Goal: Obtain resource: Download file/media

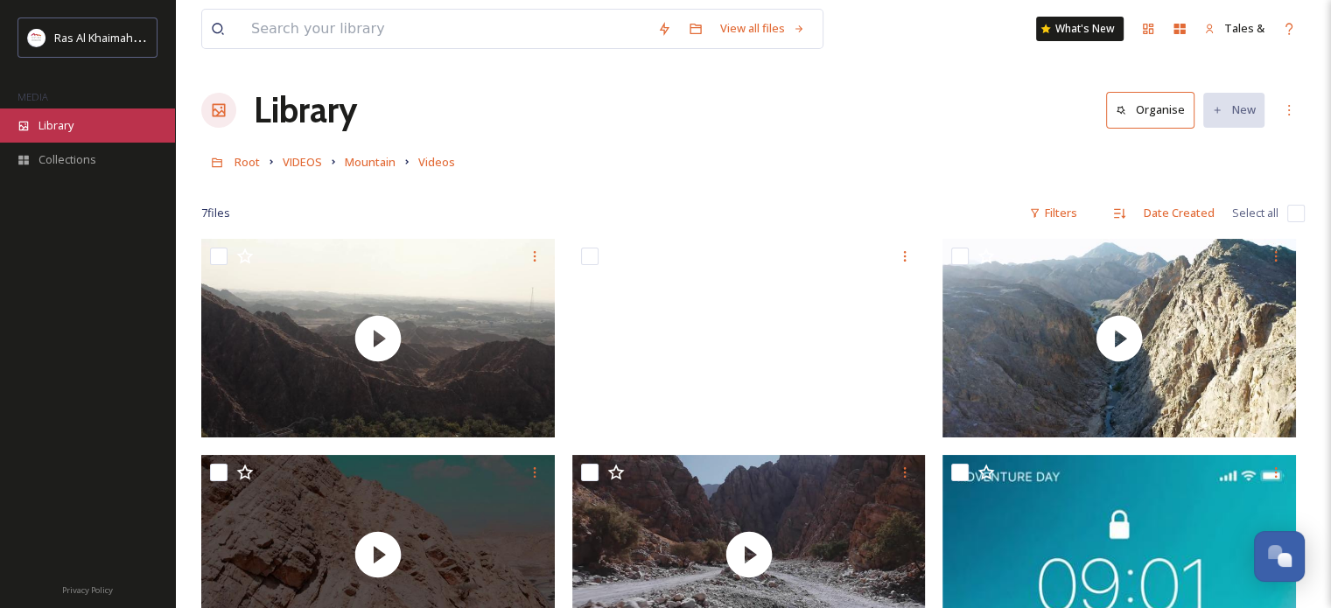
click at [81, 123] on div "Library" at bounding box center [87, 126] width 175 height 34
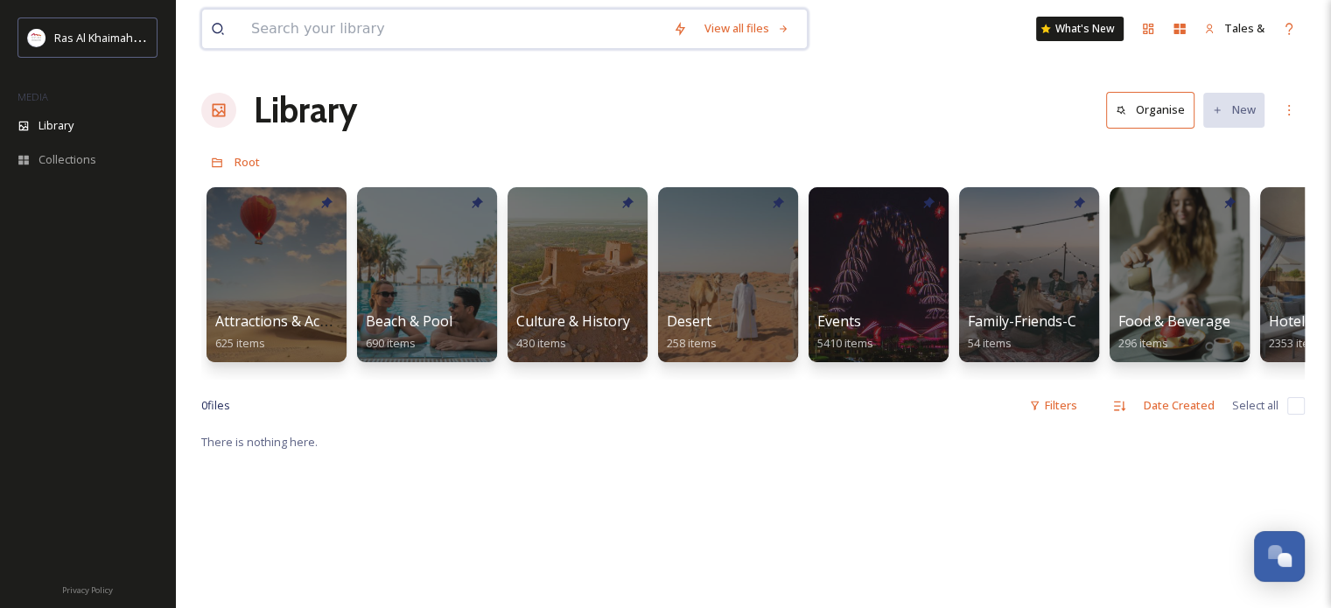
click at [418, 40] on input at bounding box center [453, 29] width 422 height 39
type input "ؤخقىهؤاث"
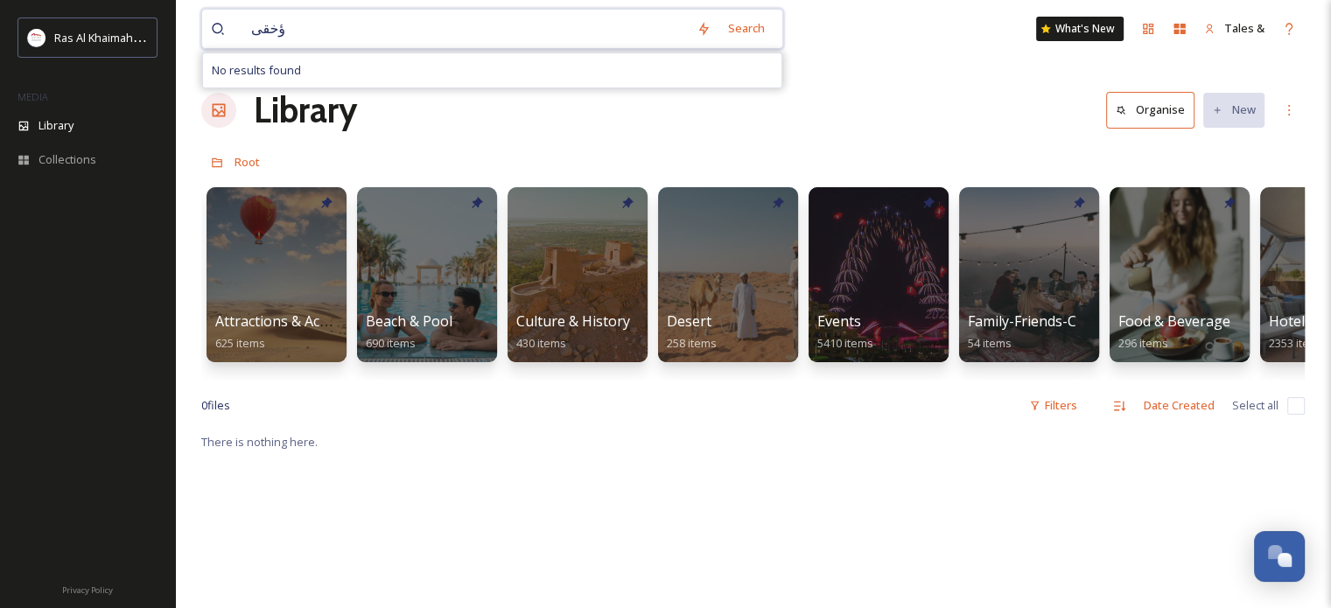
click at [418, 40] on input "ؤخقى" at bounding box center [464, 29] width 445 height 39
type input "corniche"
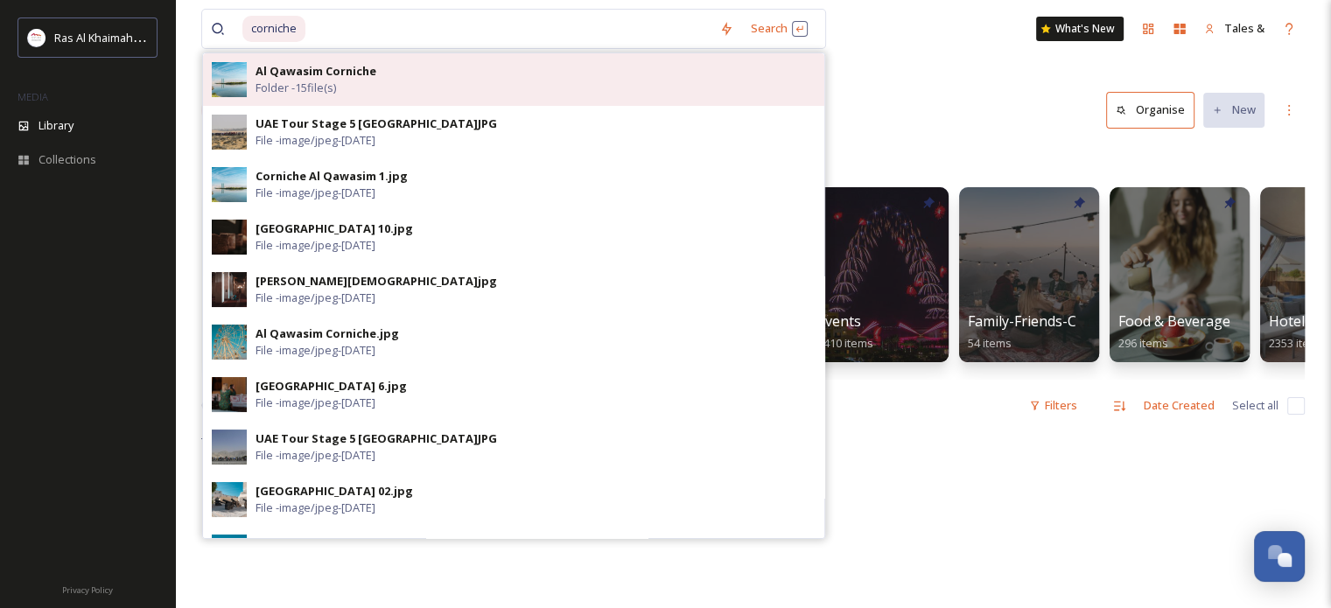
click at [289, 85] on span "Folder - 15 file(s)" at bounding box center [296, 88] width 81 height 17
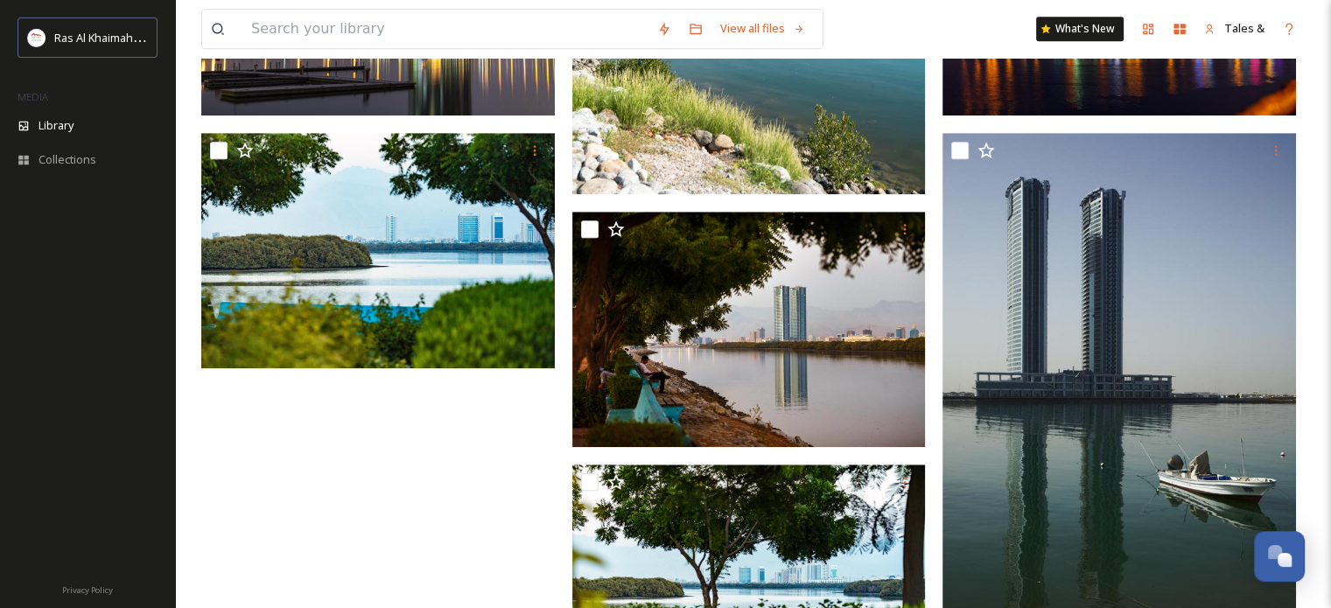
scroll to position [1203, 0]
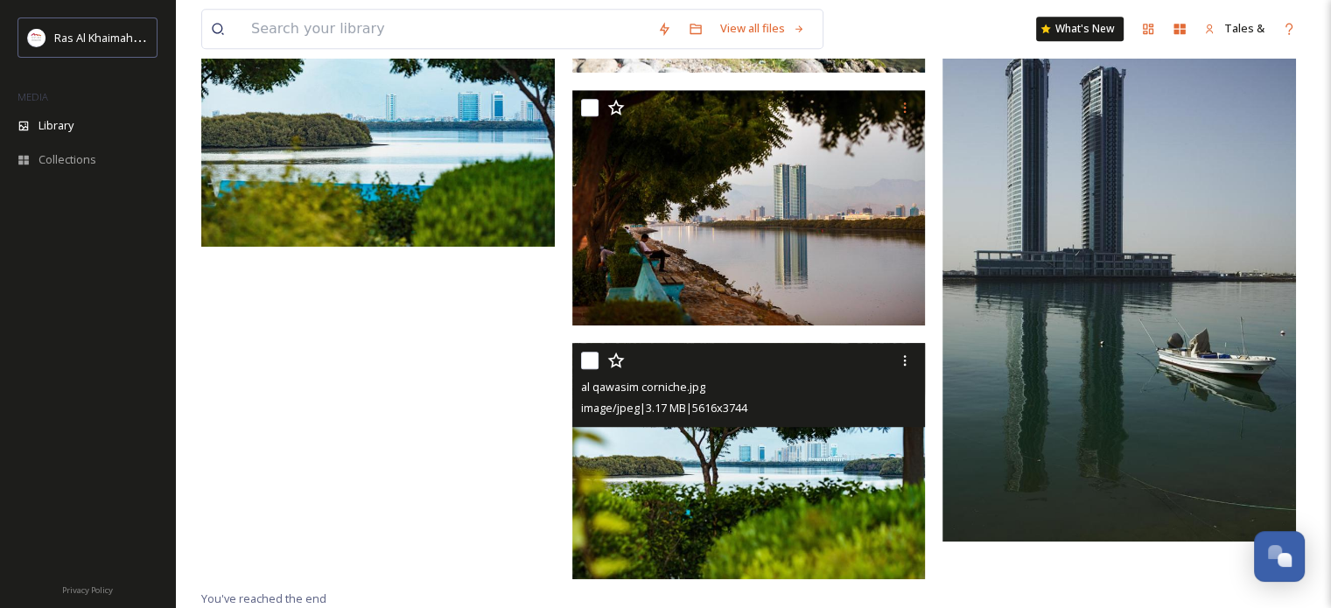
click at [840, 451] on img at bounding box center [749, 461] width 354 height 236
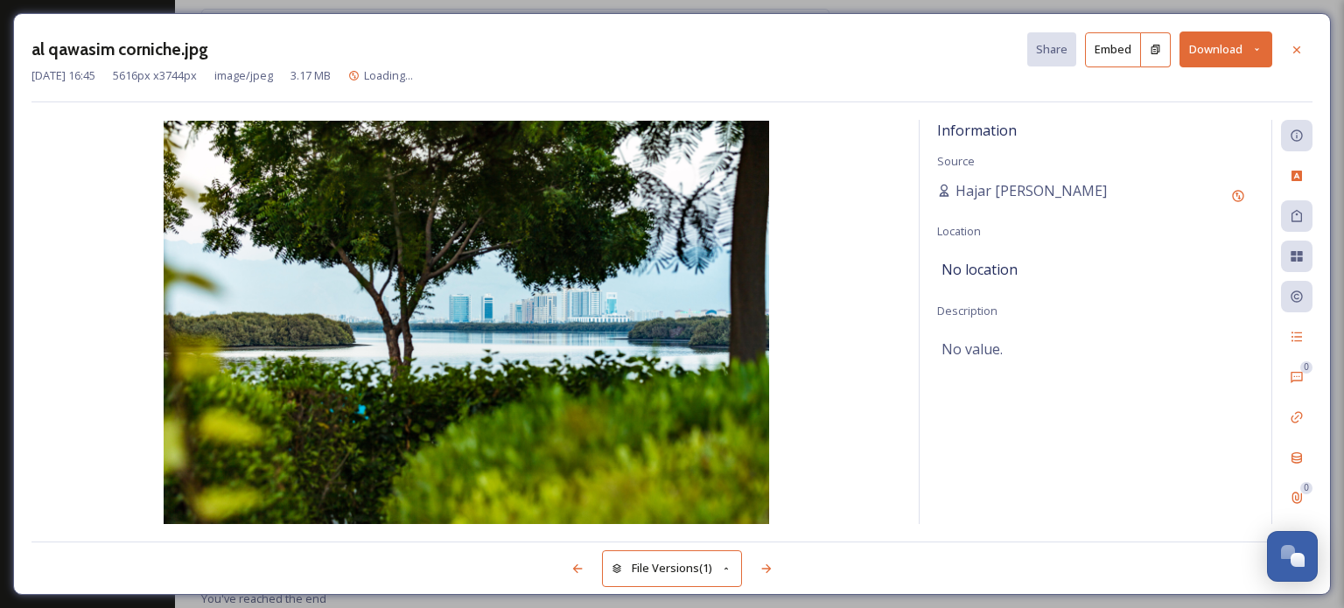
click at [1201, 47] on button "Download" at bounding box center [1226, 50] width 93 height 36
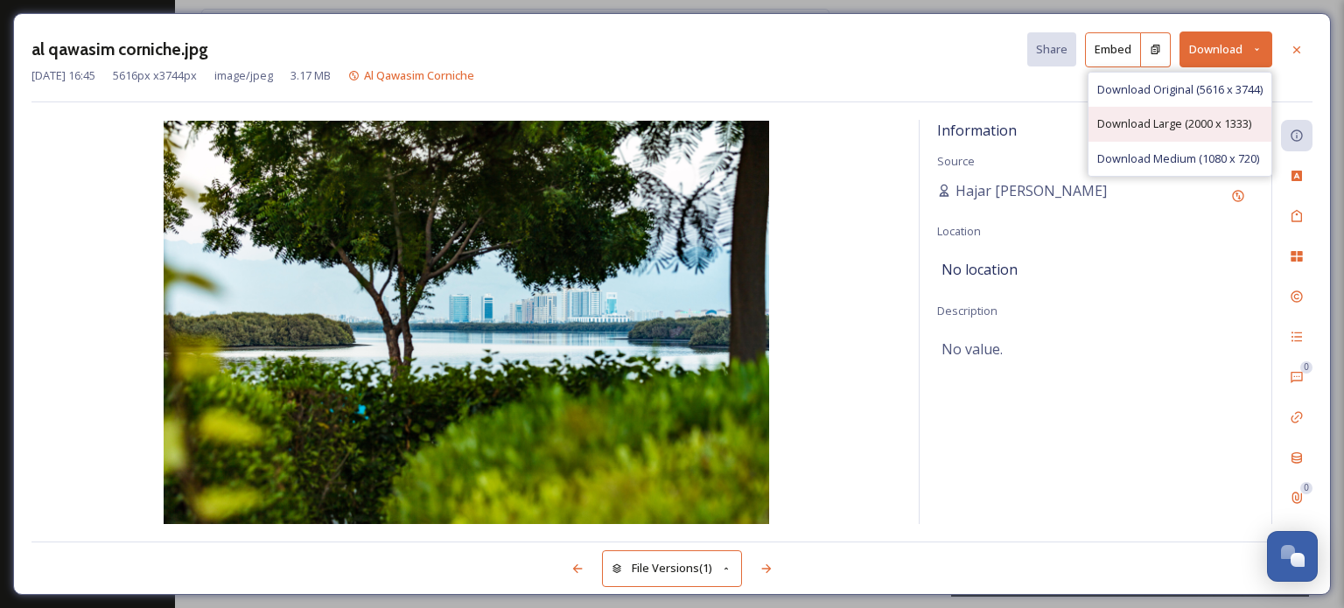
click at [1168, 122] on span "Download Large (2000 x 1333)" at bounding box center [1174, 124] width 154 height 17
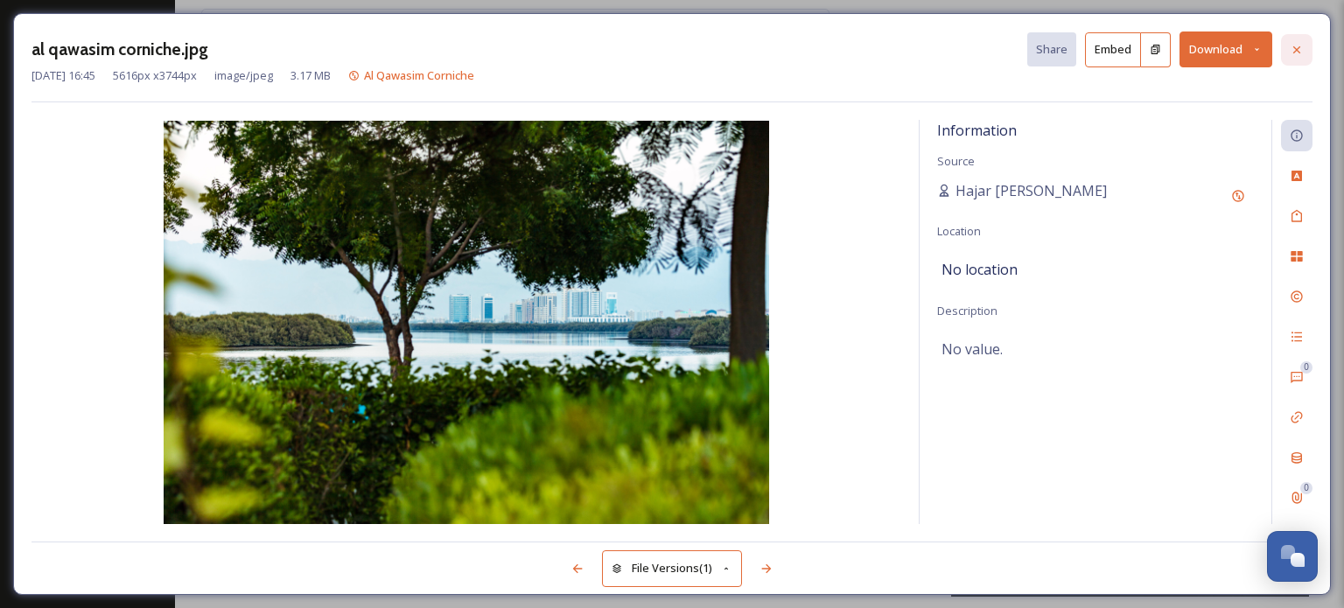
click at [1292, 46] on icon at bounding box center [1297, 50] width 14 height 14
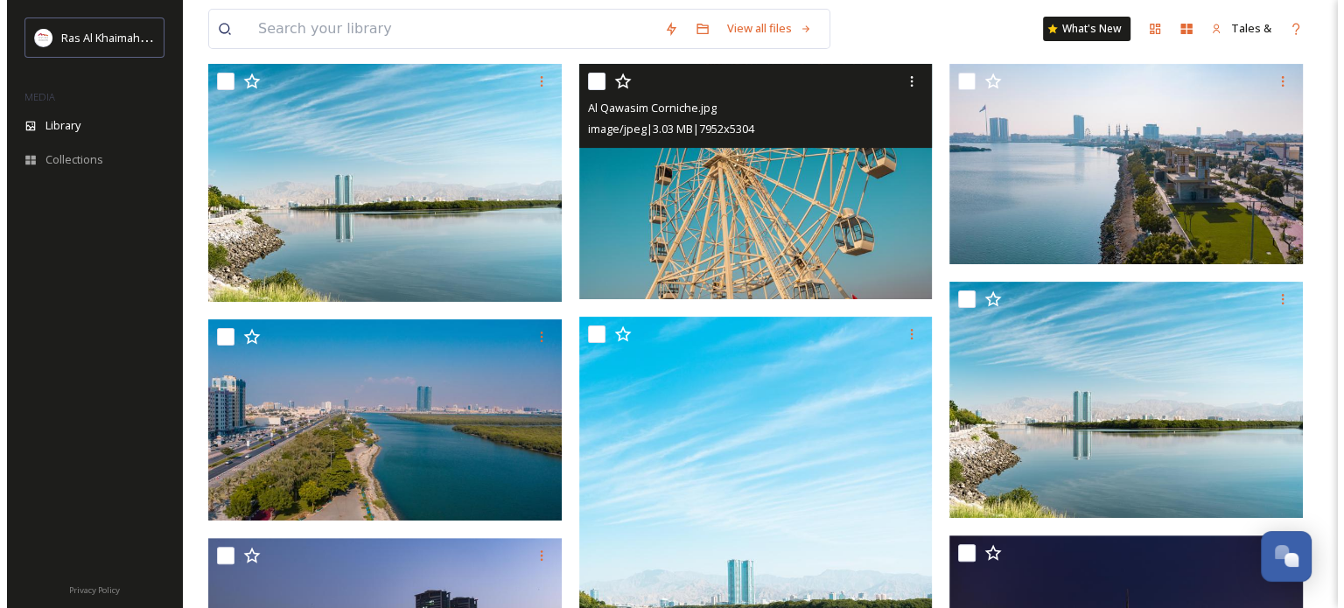
scroll to position [264, 0]
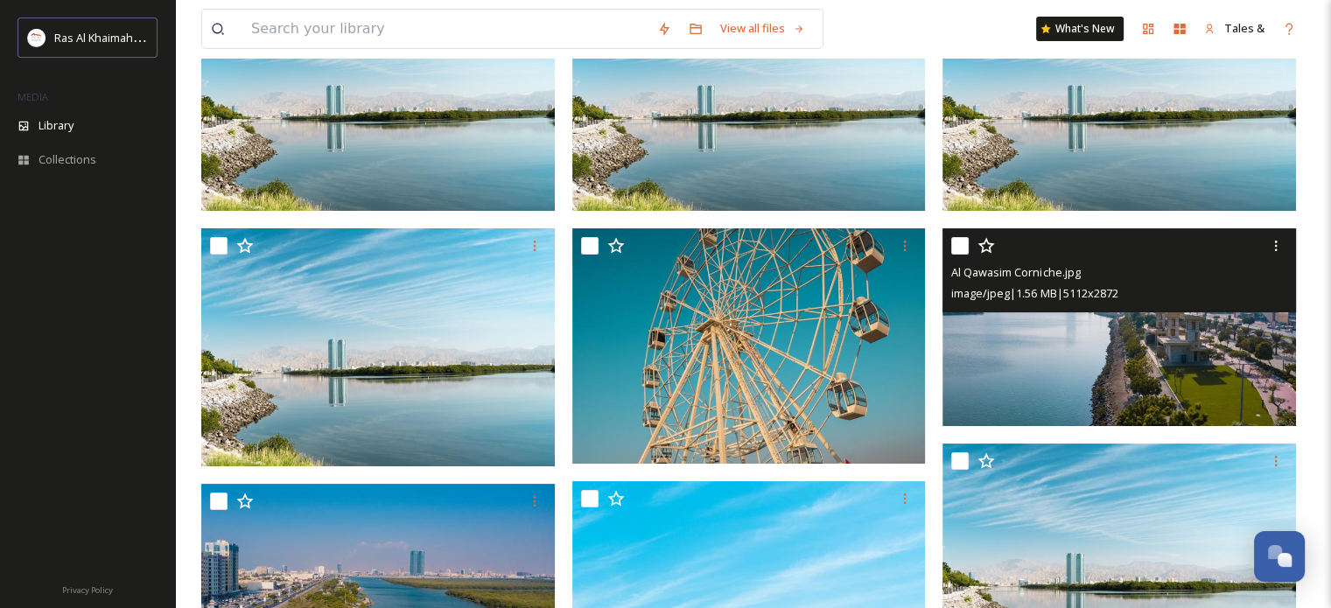
click at [1214, 415] on img at bounding box center [1119, 327] width 354 height 199
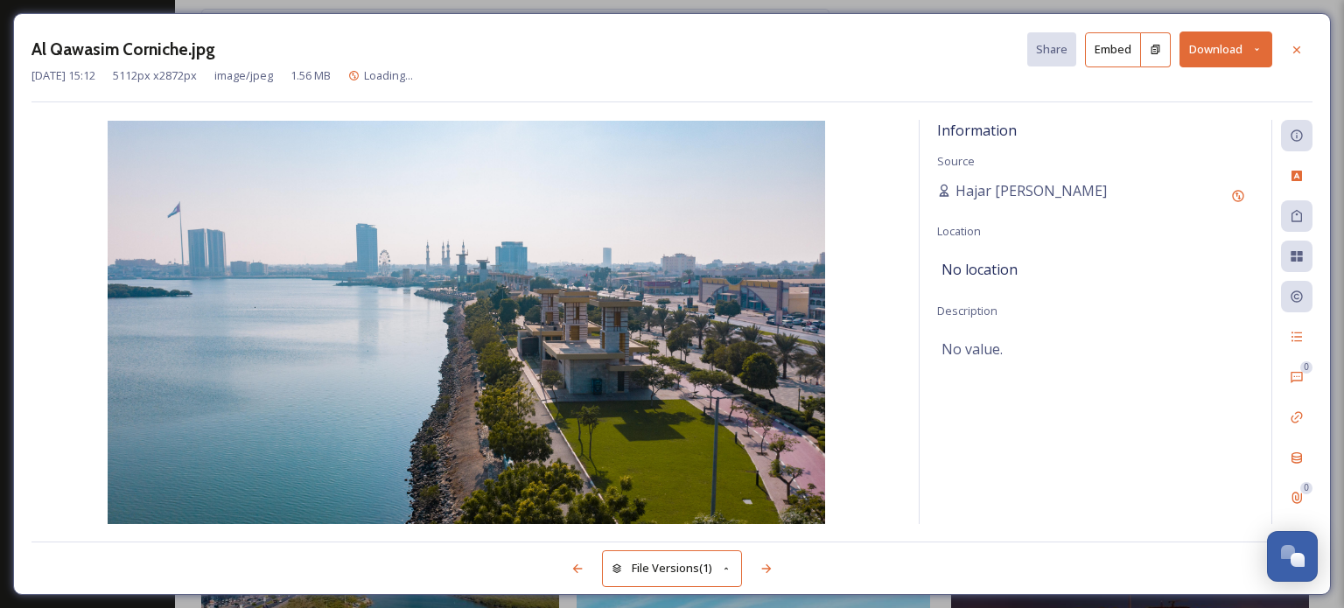
click at [1222, 48] on button "Download" at bounding box center [1226, 50] width 93 height 36
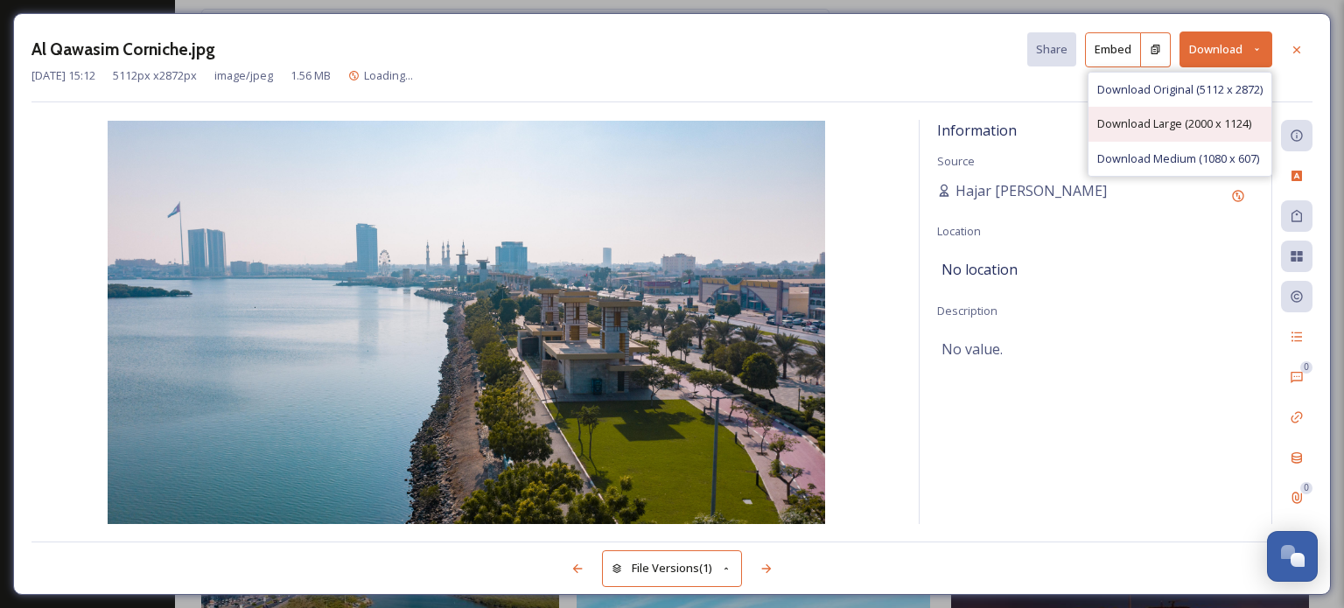
click at [1191, 134] on div "Download Large (2000 x 1124)" at bounding box center [1180, 124] width 183 height 34
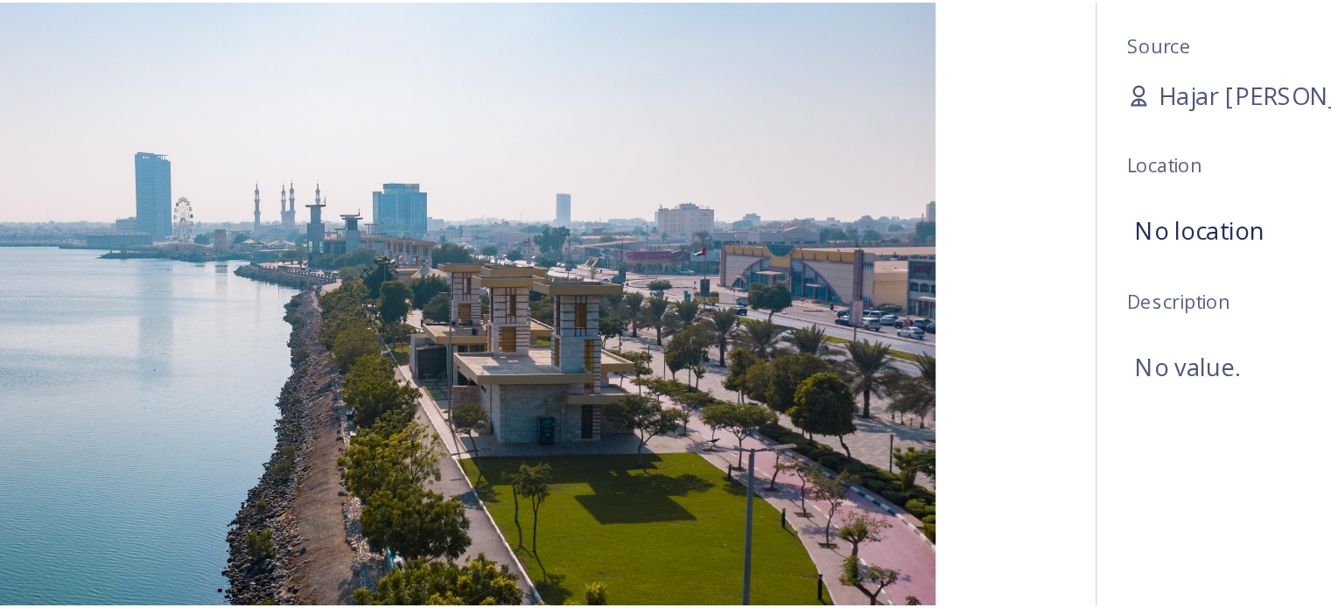
scroll to position [264, 0]
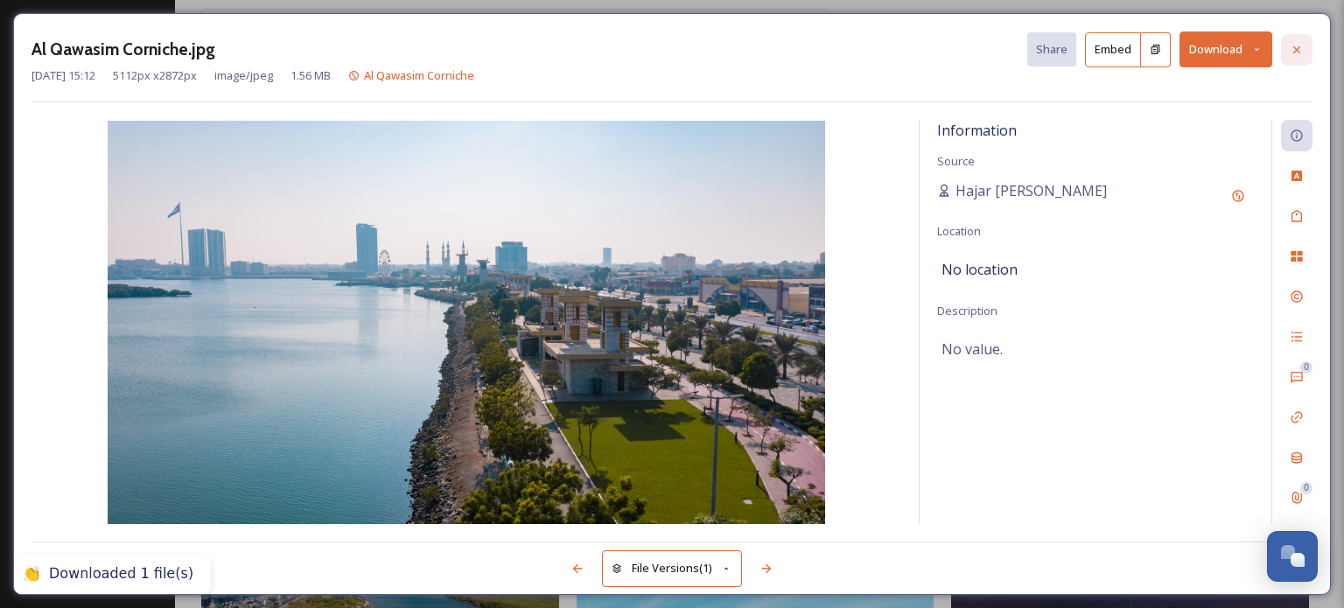
click at [1296, 51] on icon at bounding box center [1297, 50] width 14 height 14
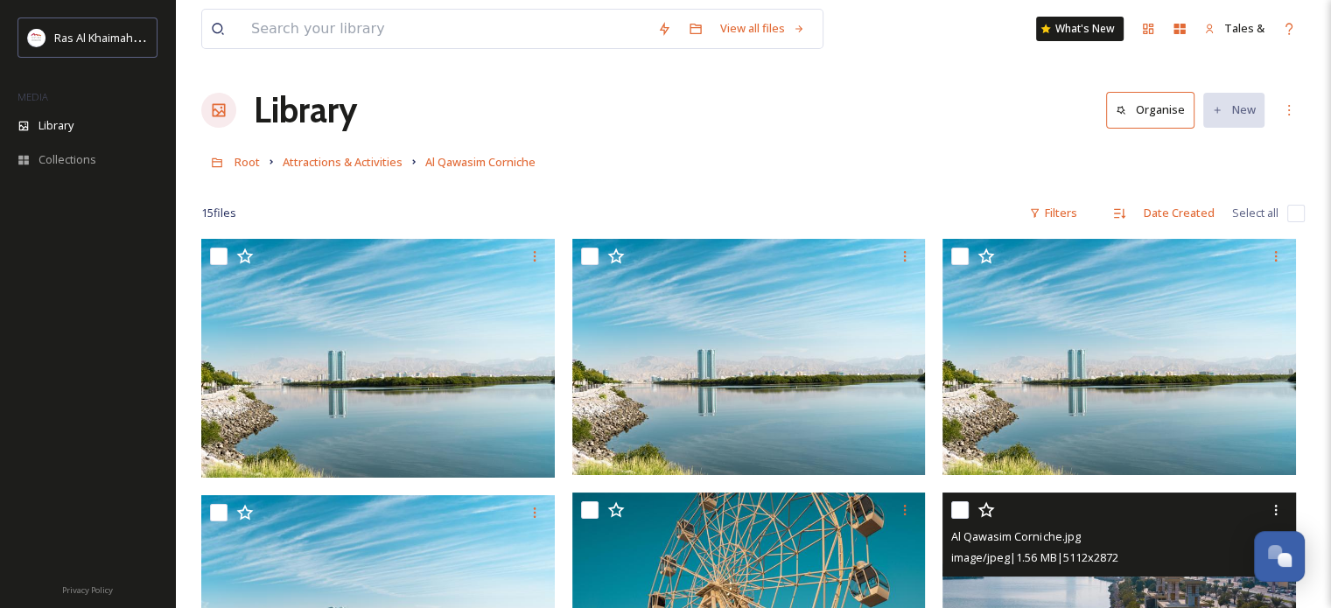
click at [382, 172] on div "Root Attractions & Activities Al Qawasim Corniche" at bounding box center [752, 161] width 1103 height 33
click at [368, 168] on span "Attractions & Activities" at bounding box center [343, 162] width 120 height 16
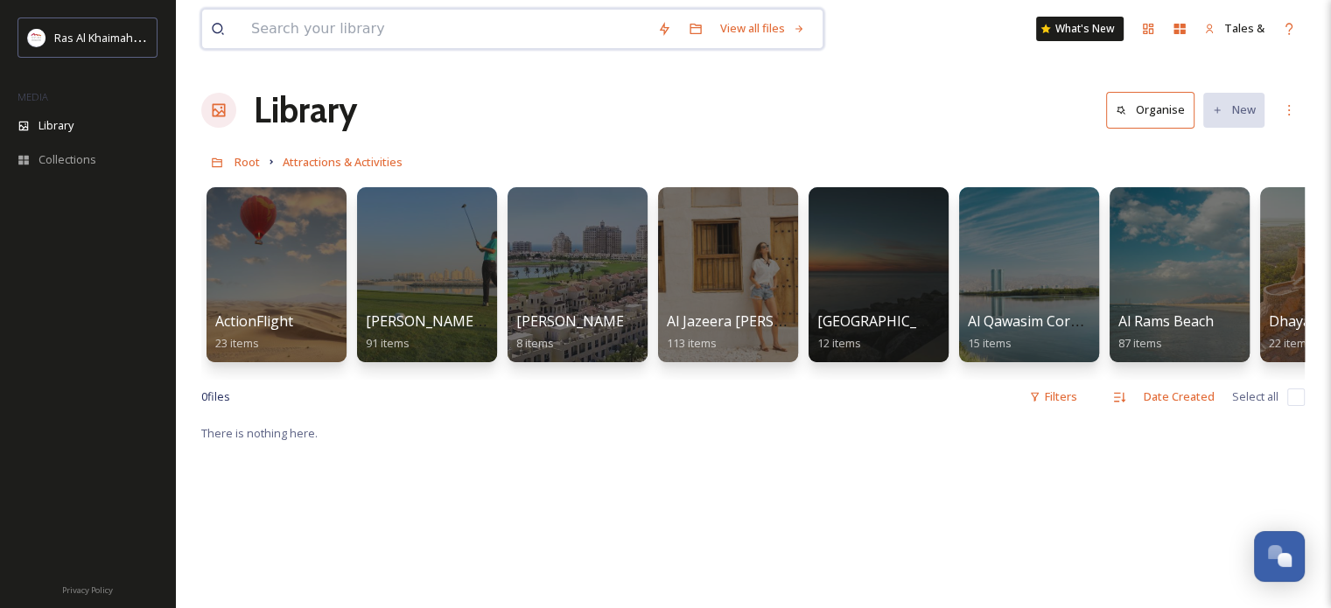
click at [486, 34] on input at bounding box center [445, 29] width 406 height 39
click at [553, 258] on div at bounding box center [577, 275] width 143 height 179
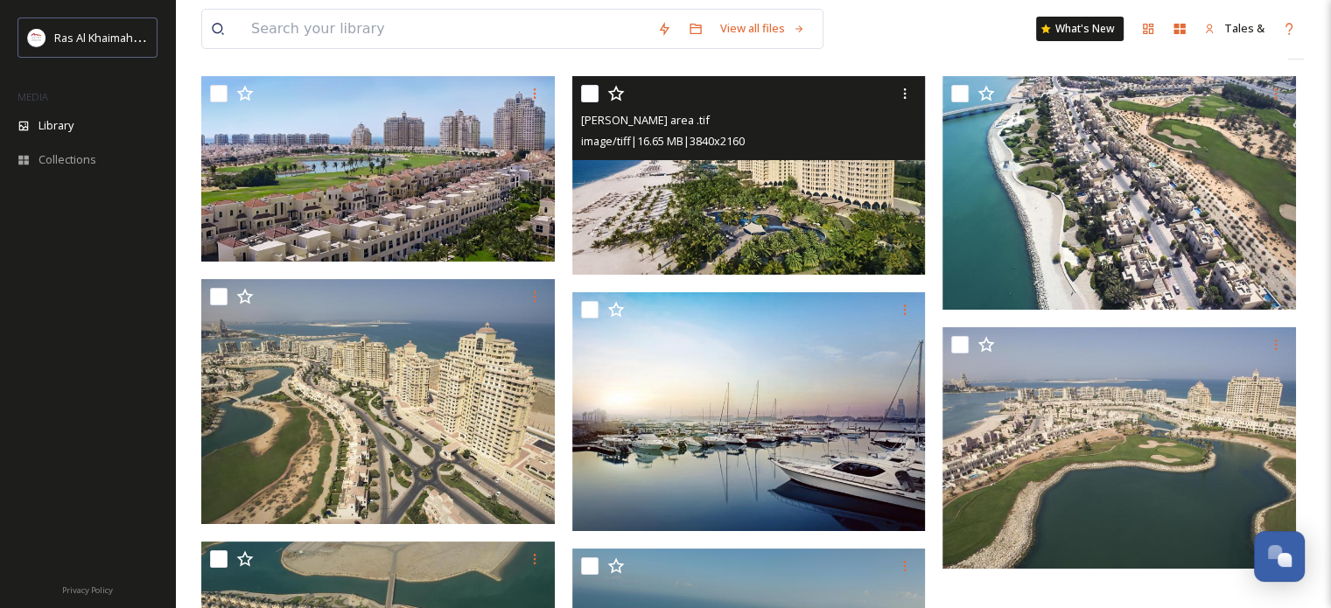
scroll to position [165, 0]
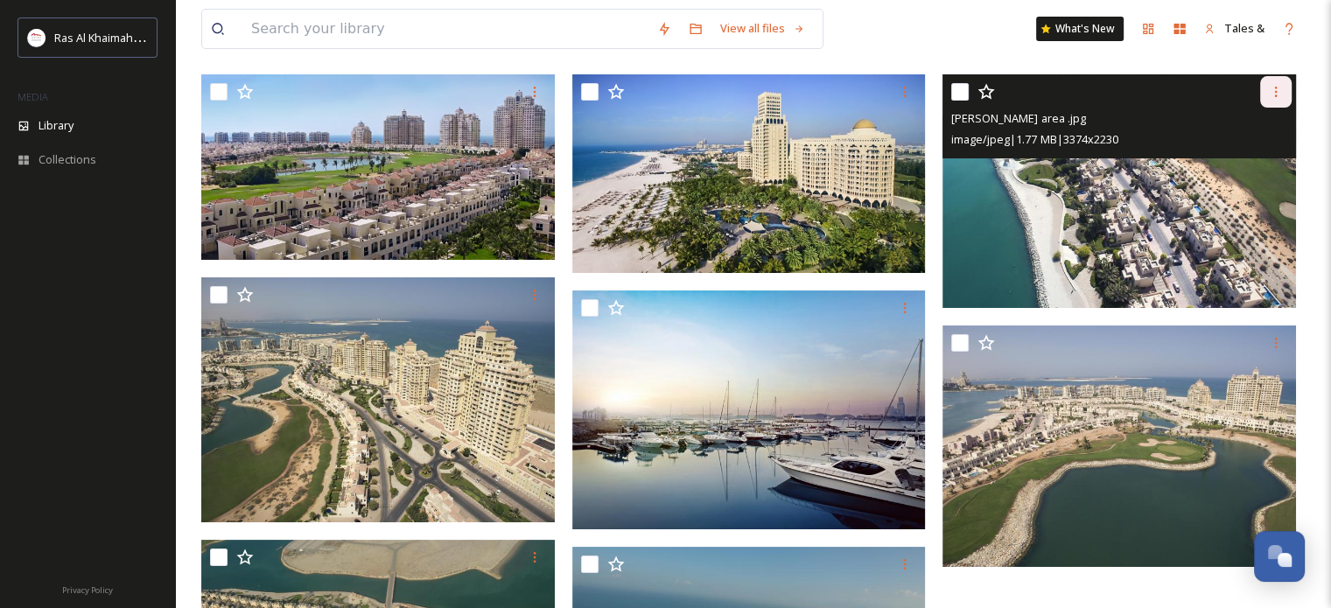
click at [1286, 84] on div at bounding box center [1276, 92] width 32 height 32
click at [1240, 161] on span "Download" at bounding box center [1255, 164] width 53 height 17
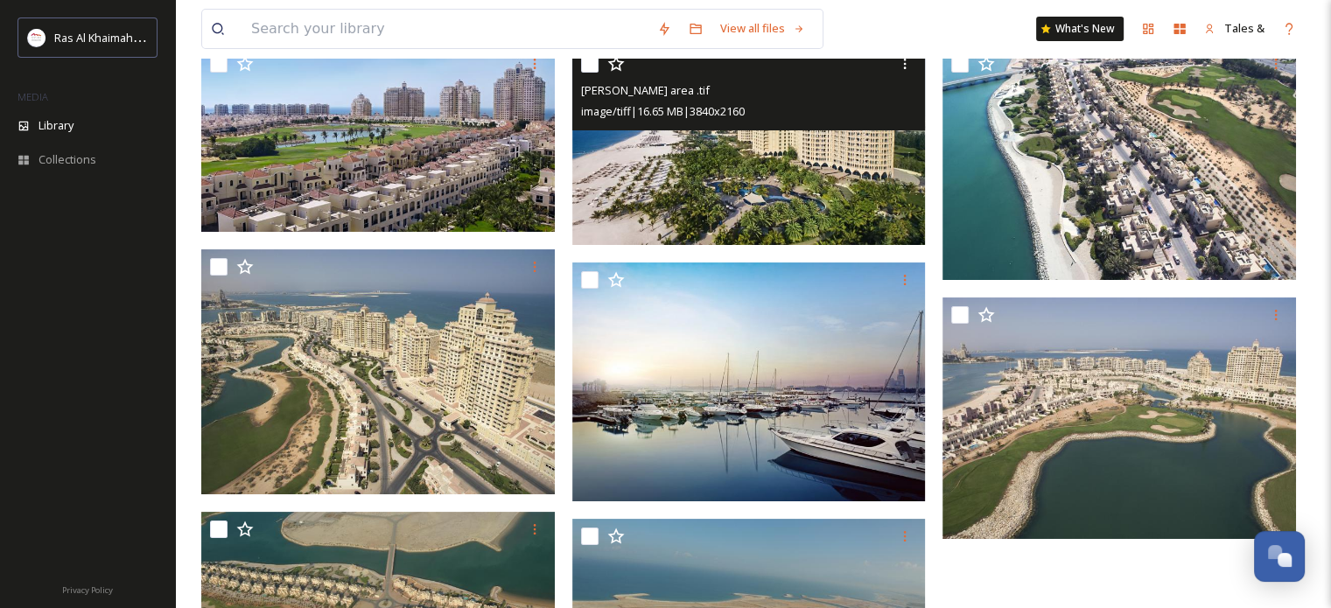
scroll to position [102, 0]
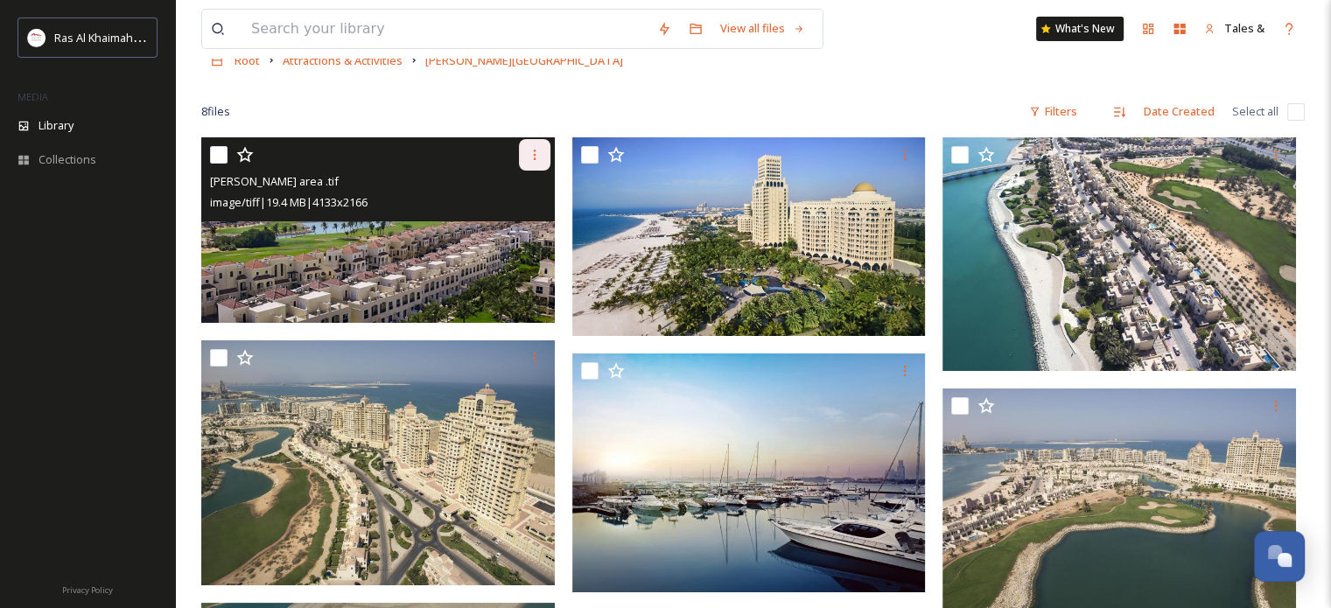
click at [532, 148] on icon at bounding box center [535, 155] width 14 height 14
click at [522, 234] on span "Download" at bounding box center [513, 227] width 53 height 17
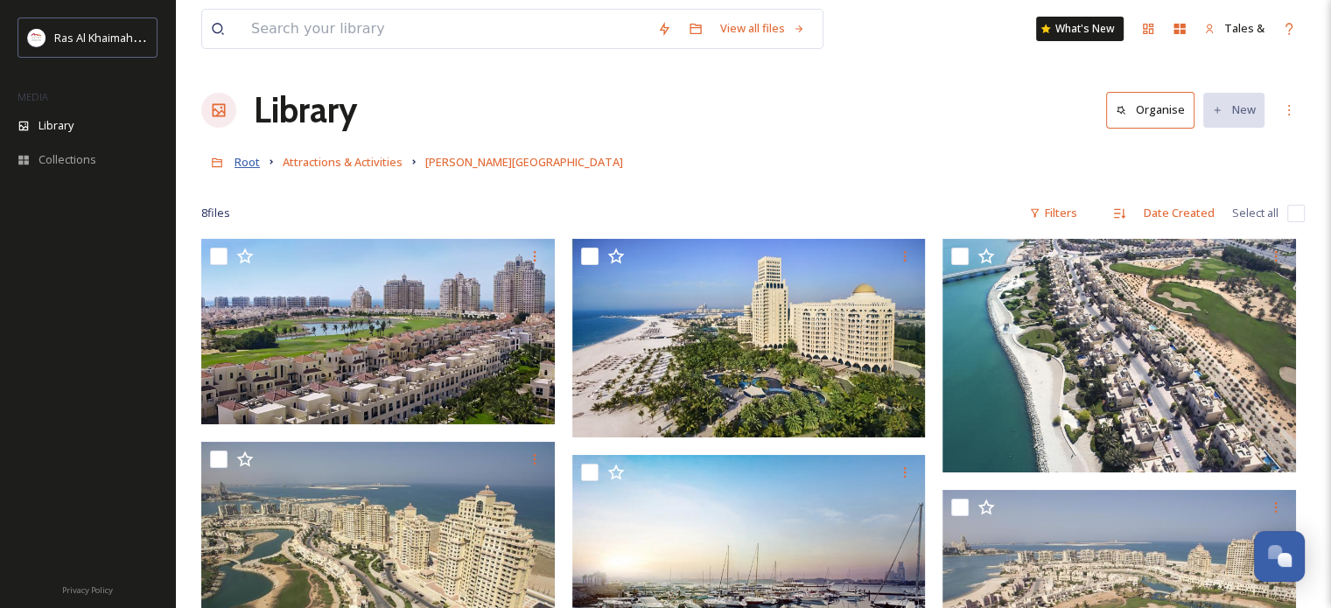
click at [247, 165] on span "Root" at bounding box center [247, 162] width 25 height 16
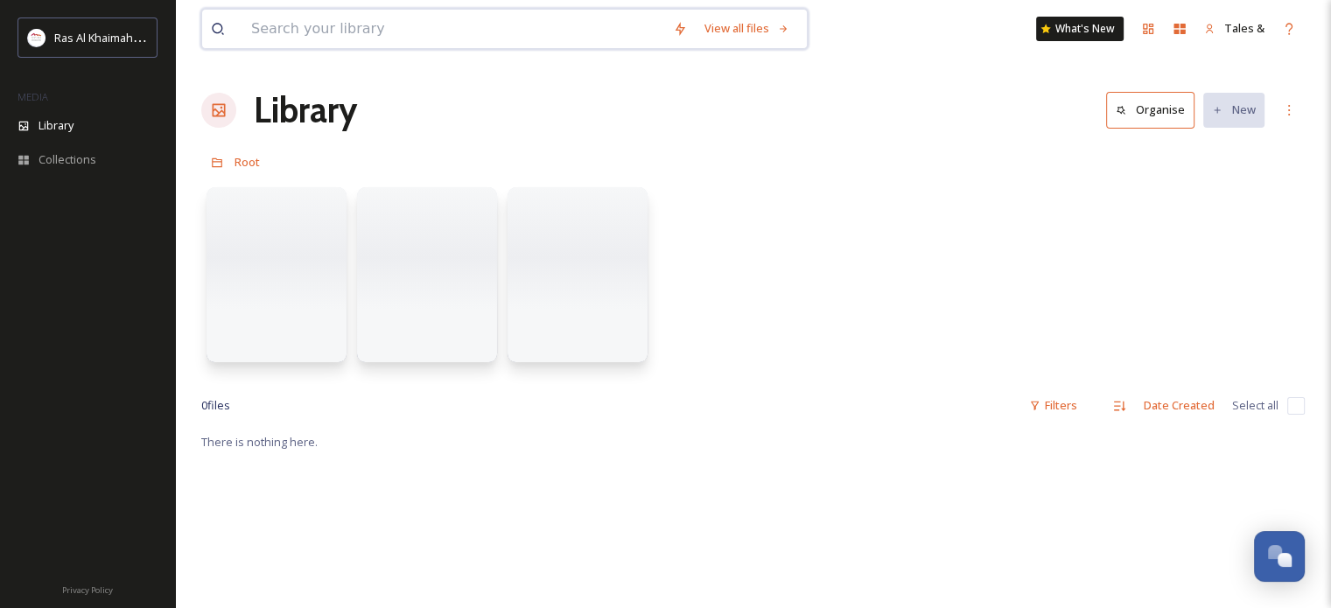
click at [346, 27] on input at bounding box center [453, 29] width 422 height 39
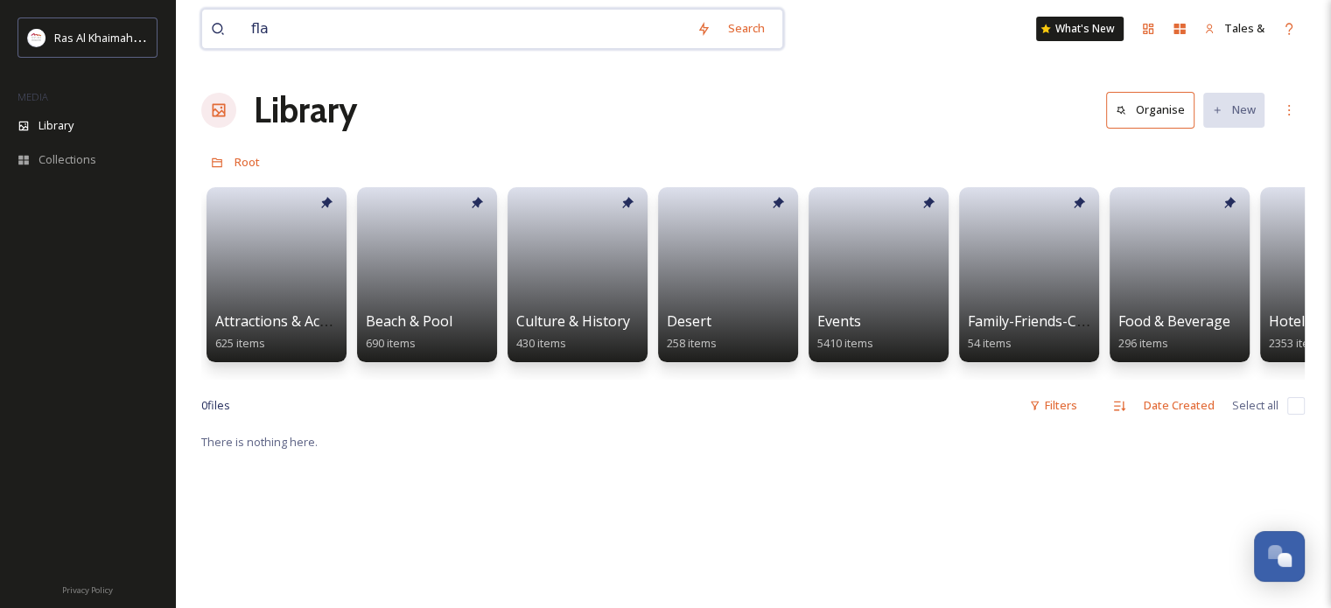
type input "flag"
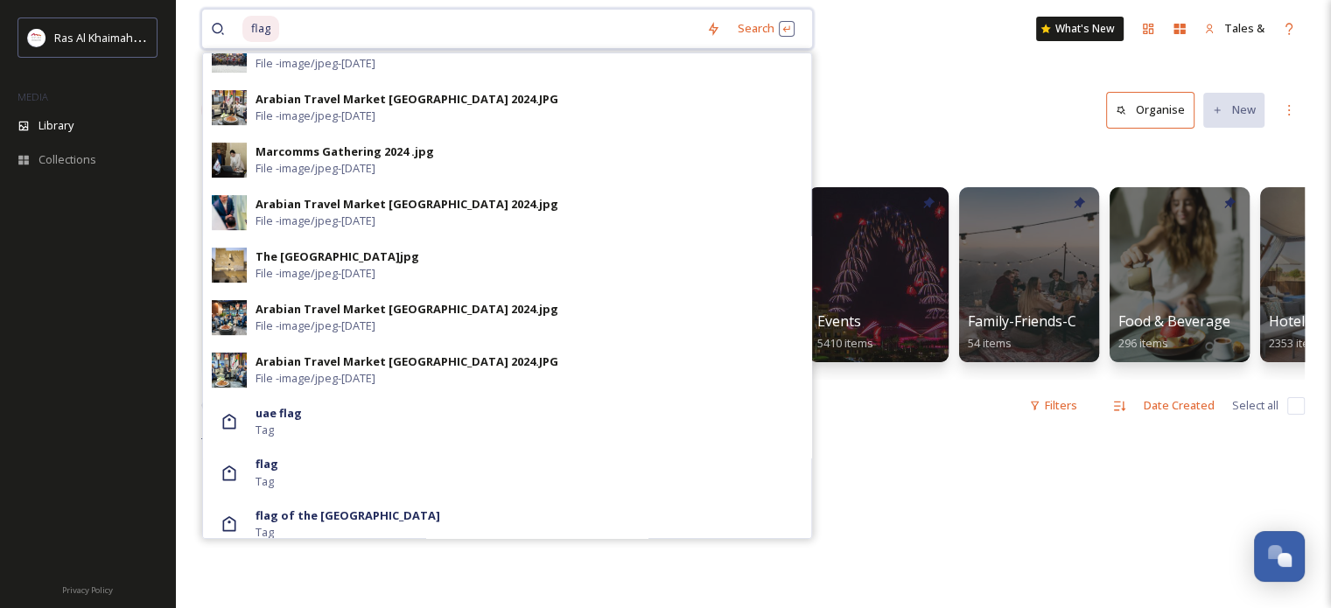
scroll to position [718, 0]
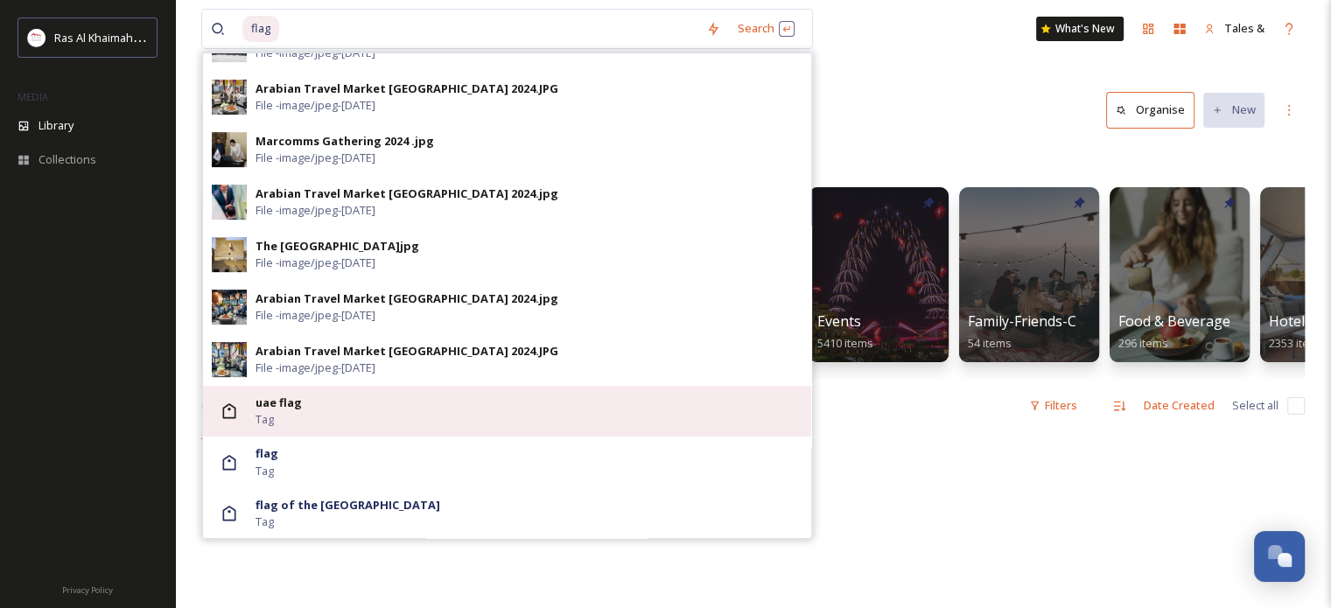
click at [288, 419] on div "uae flag Tag" at bounding box center [529, 411] width 547 height 33
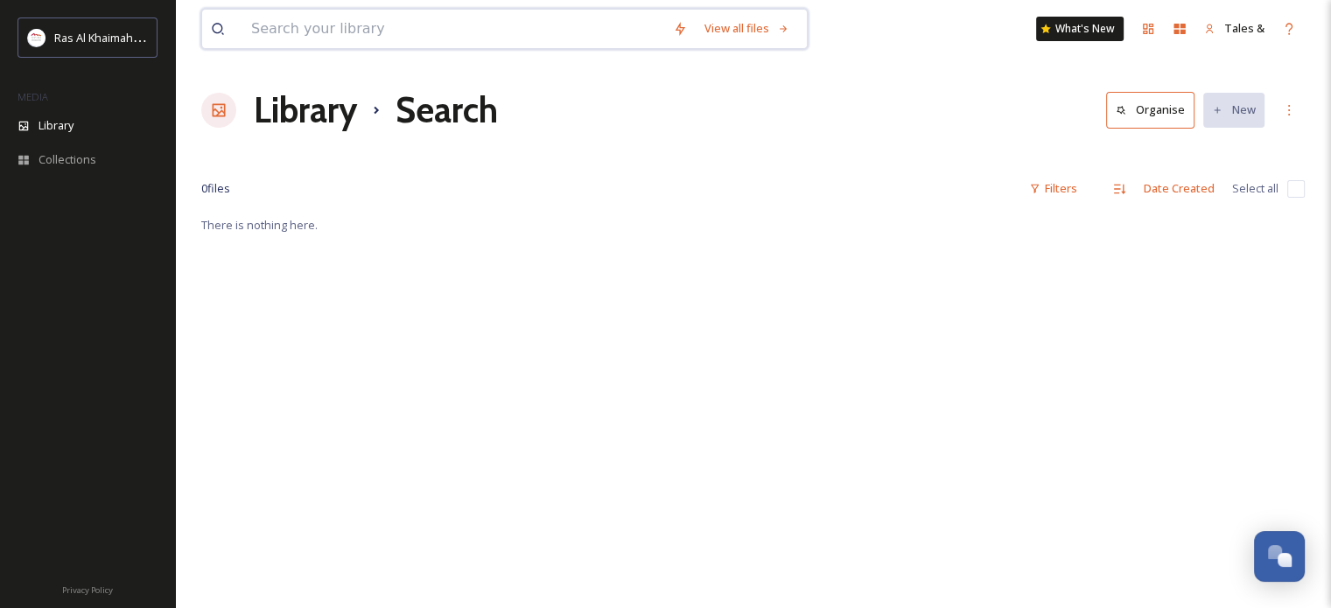
click at [361, 31] on input at bounding box center [453, 29] width 422 height 39
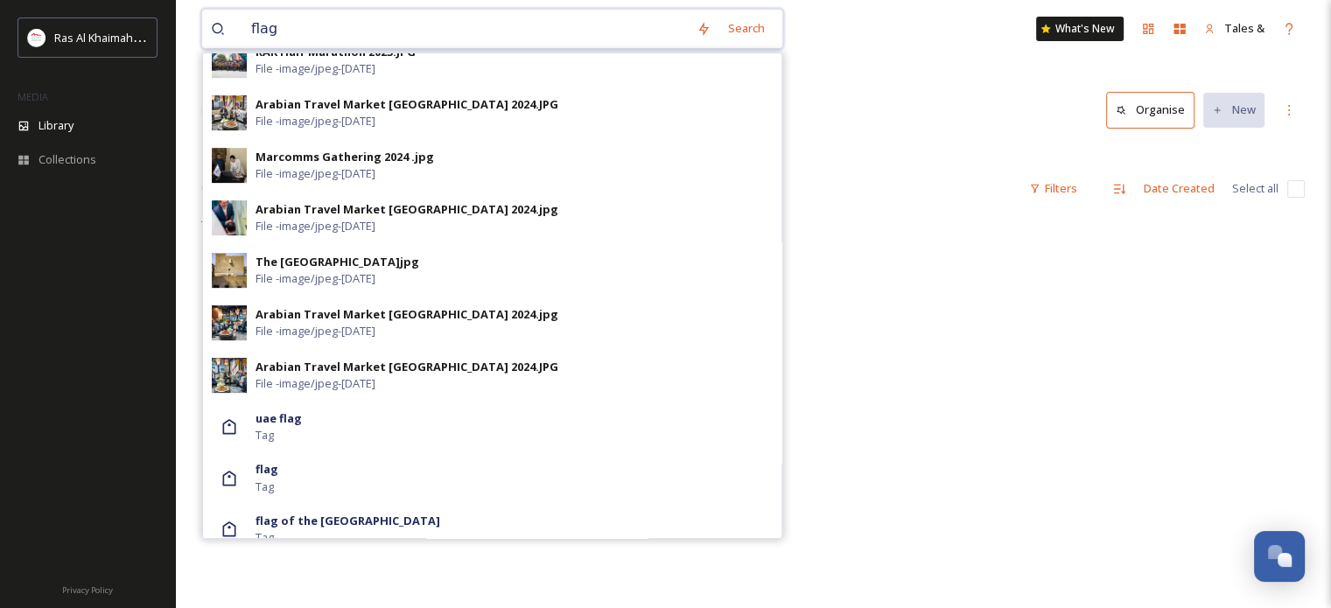
scroll to position [718, 0]
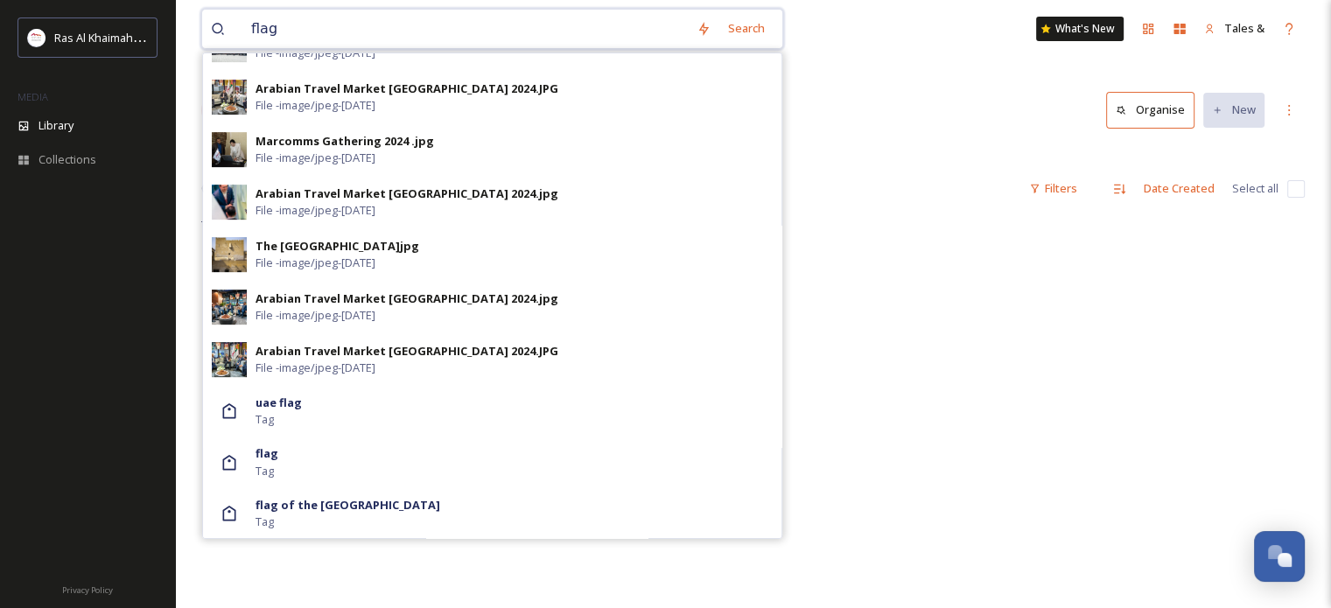
click at [323, 32] on input "flag" at bounding box center [464, 29] width 445 height 39
type input "corniche"
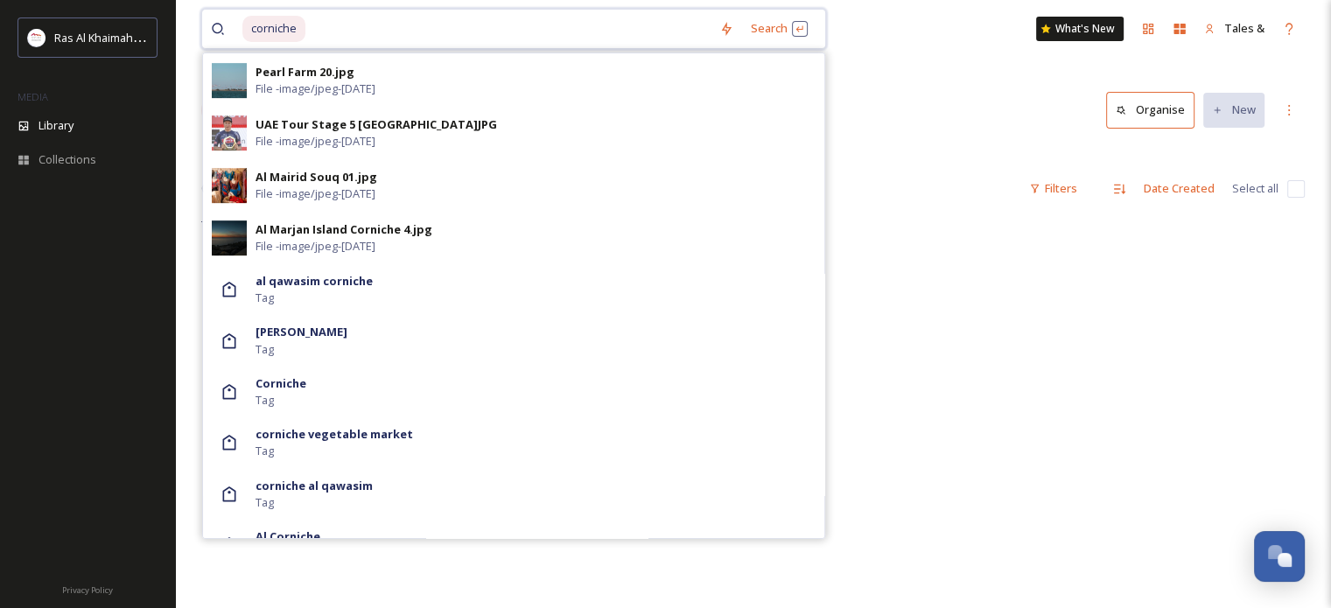
scroll to position [924, 0]
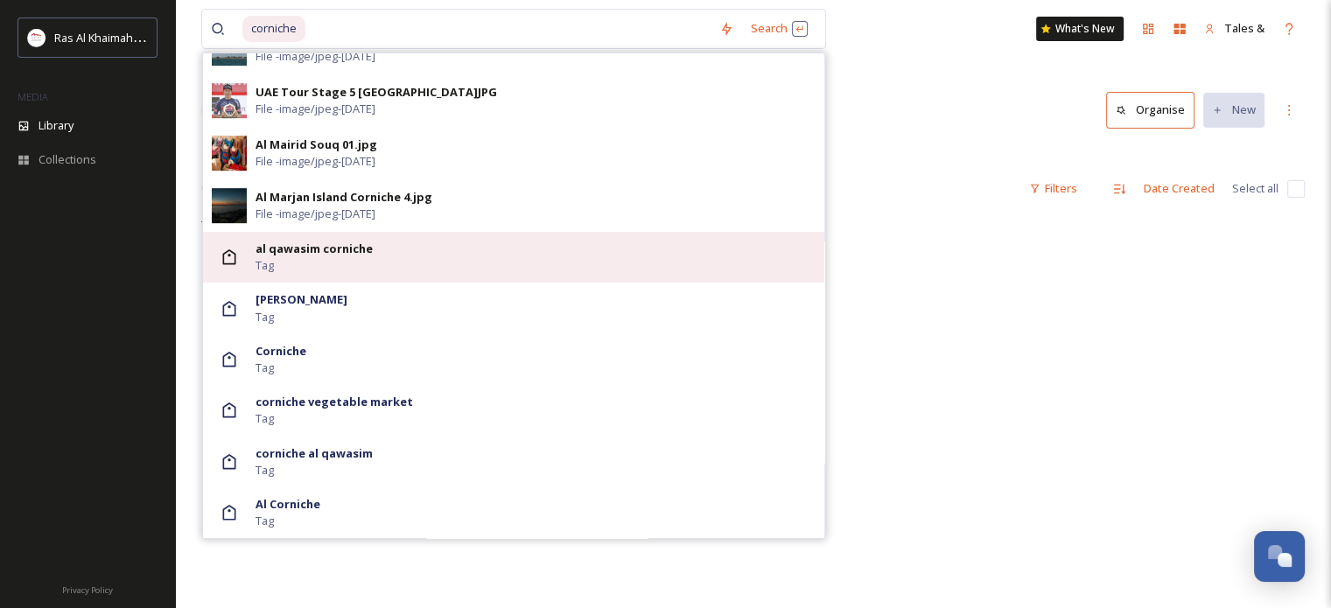
click at [433, 244] on div "al qawasim corniche Tag" at bounding box center [536, 257] width 560 height 33
